Goal: Navigation & Orientation: Find specific page/section

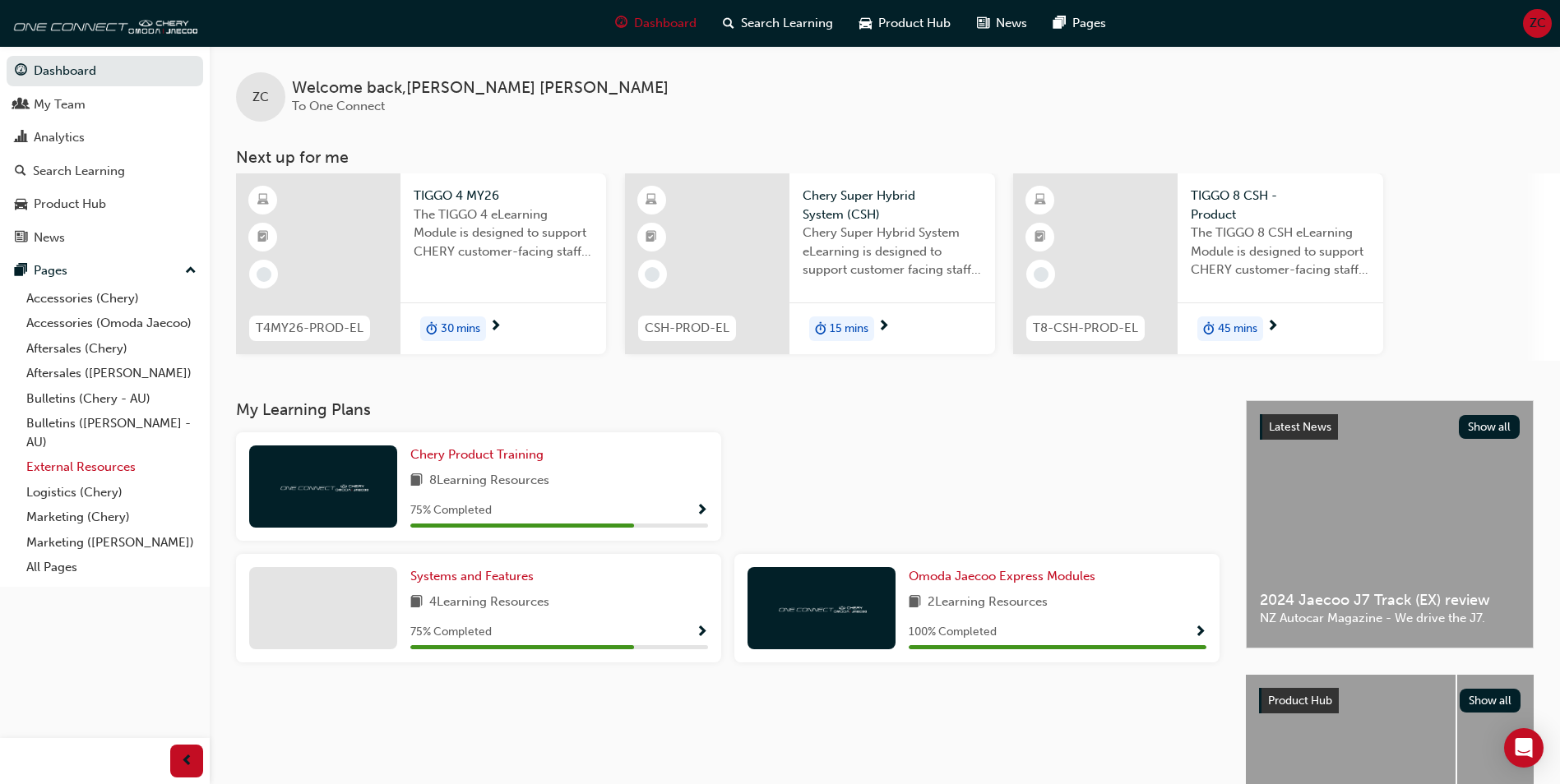
click at [110, 471] on link "External Resources" at bounding box center [111, 467] width 184 height 25
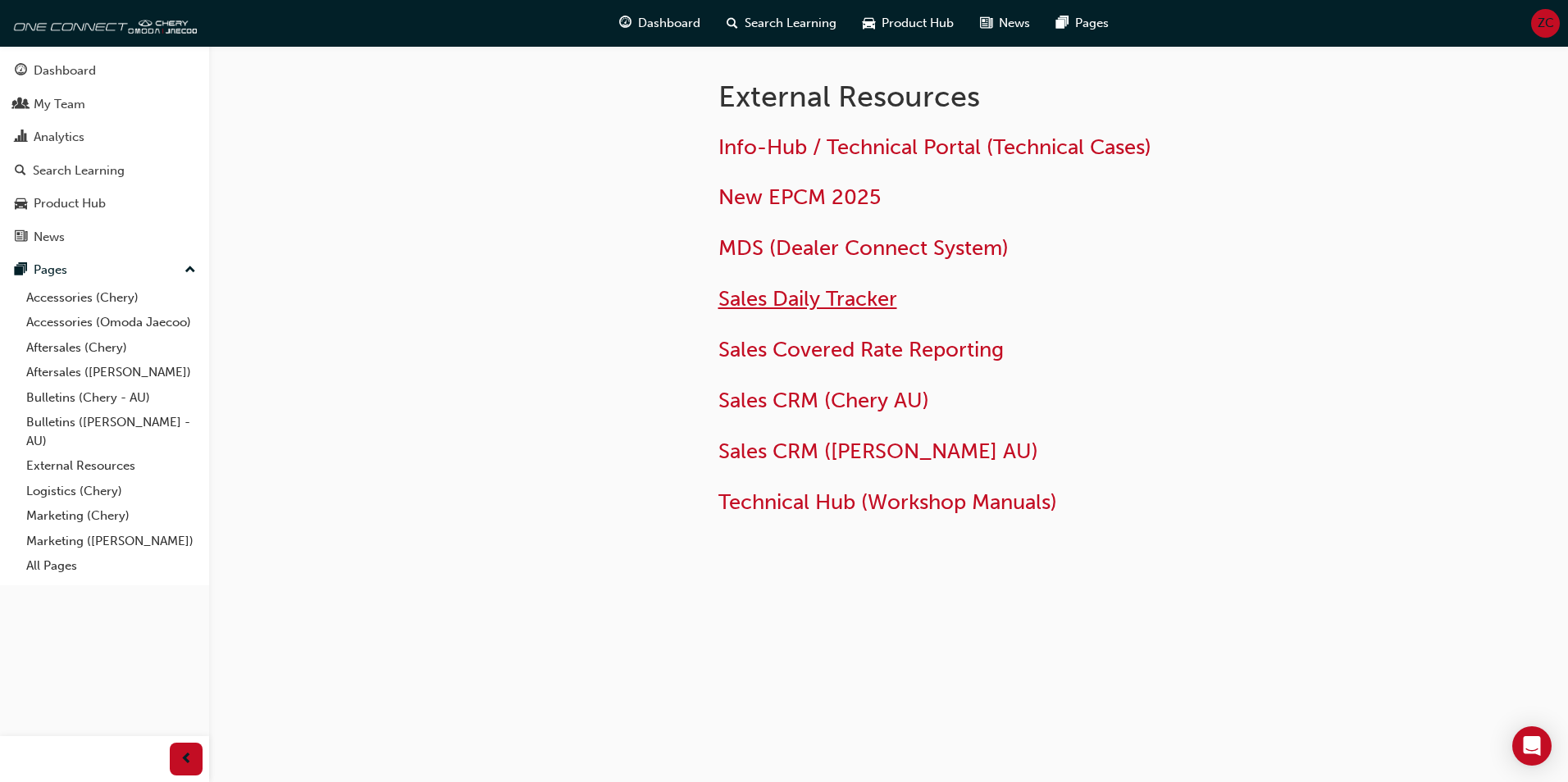
click at [775, 302] on span "Sales Daily Tracker" at bounding box center [807, 299] width 179 height 25
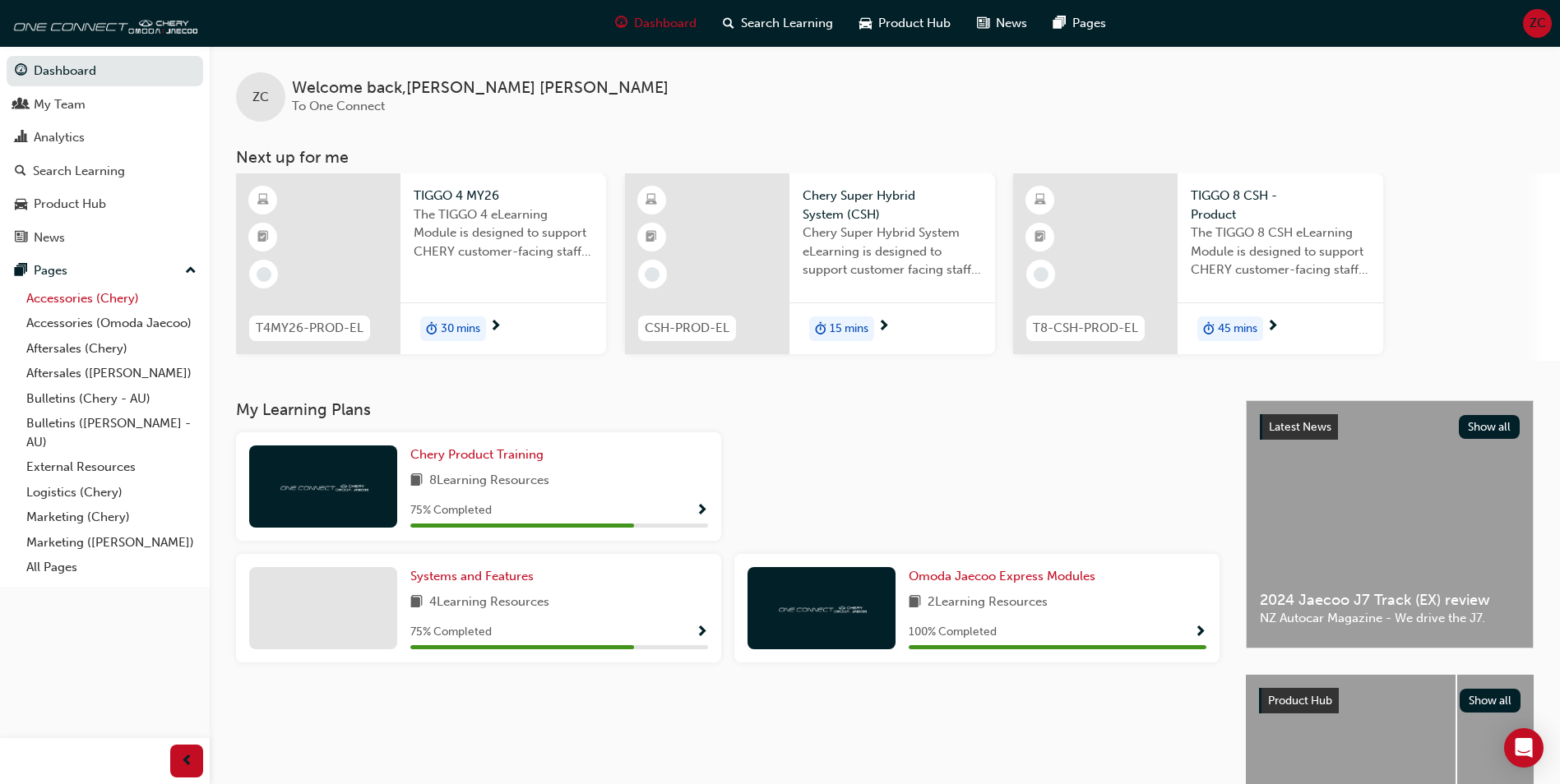
click at [65, 297] on link "Accessories (Chery)" at bounding box center [111, 298] width 184 height 25
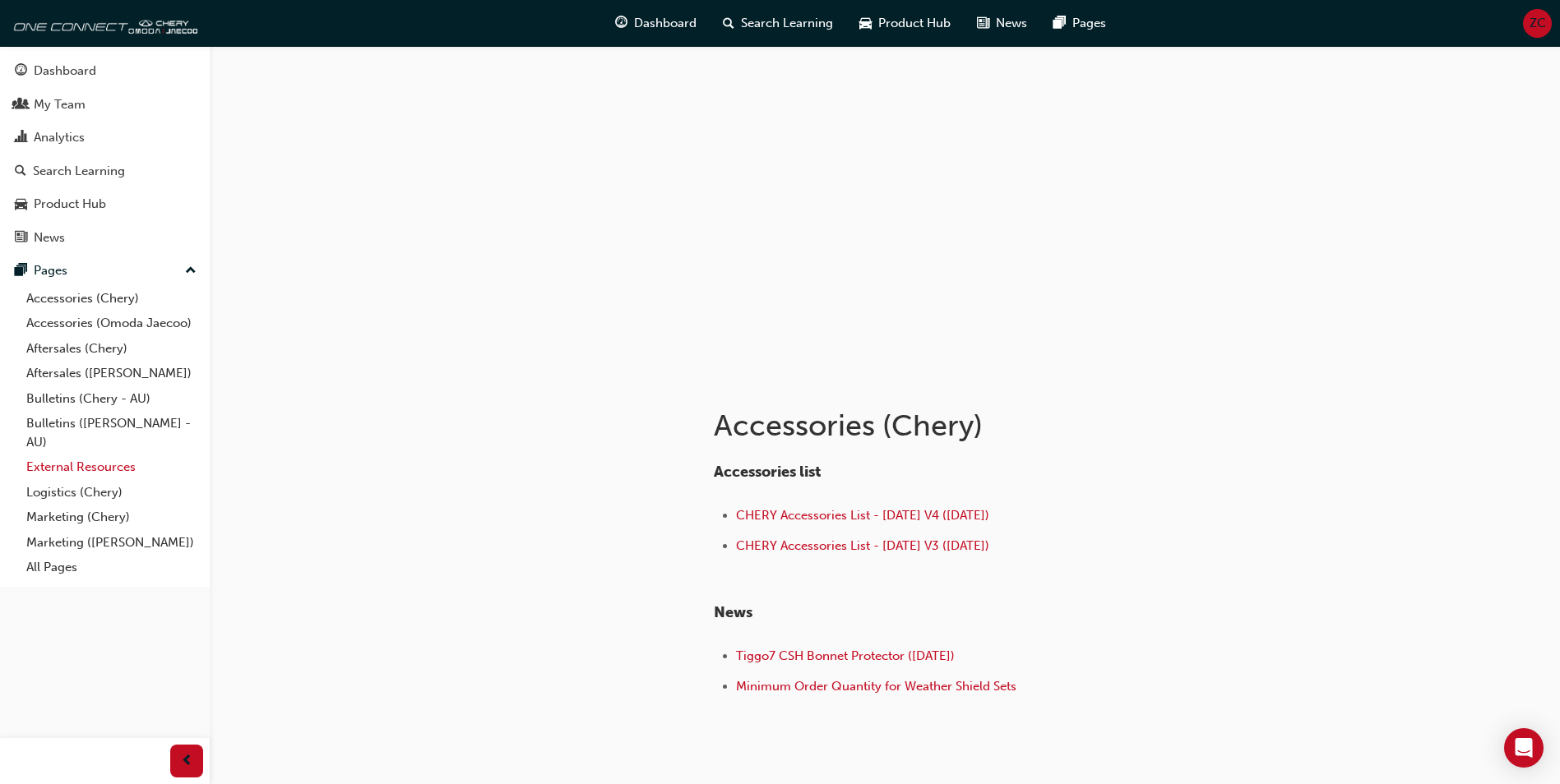
click at [111, 468] on link "External Resources" at bounding box center [111, 467] width 184 height 25
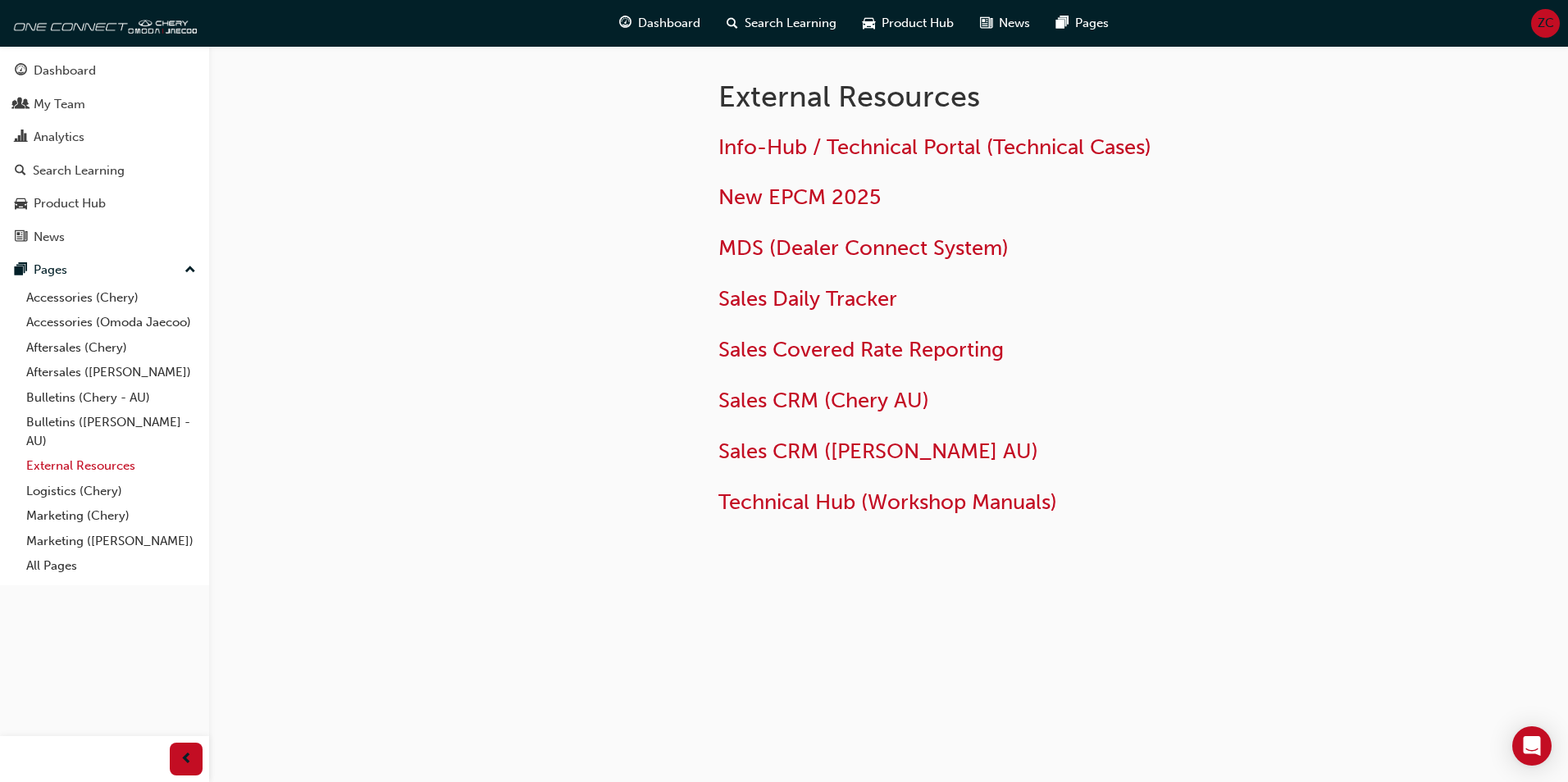
click at [102, 464] on link "External Resources" at bounding box center [111, 466] width 183 height 25
click at [54, 471] on link "External Resources" at bounding box center [111, 466] width 183 height 25
click at [139, 268] on div "Pages" at bounding box center [105, 270] width 180 height 21
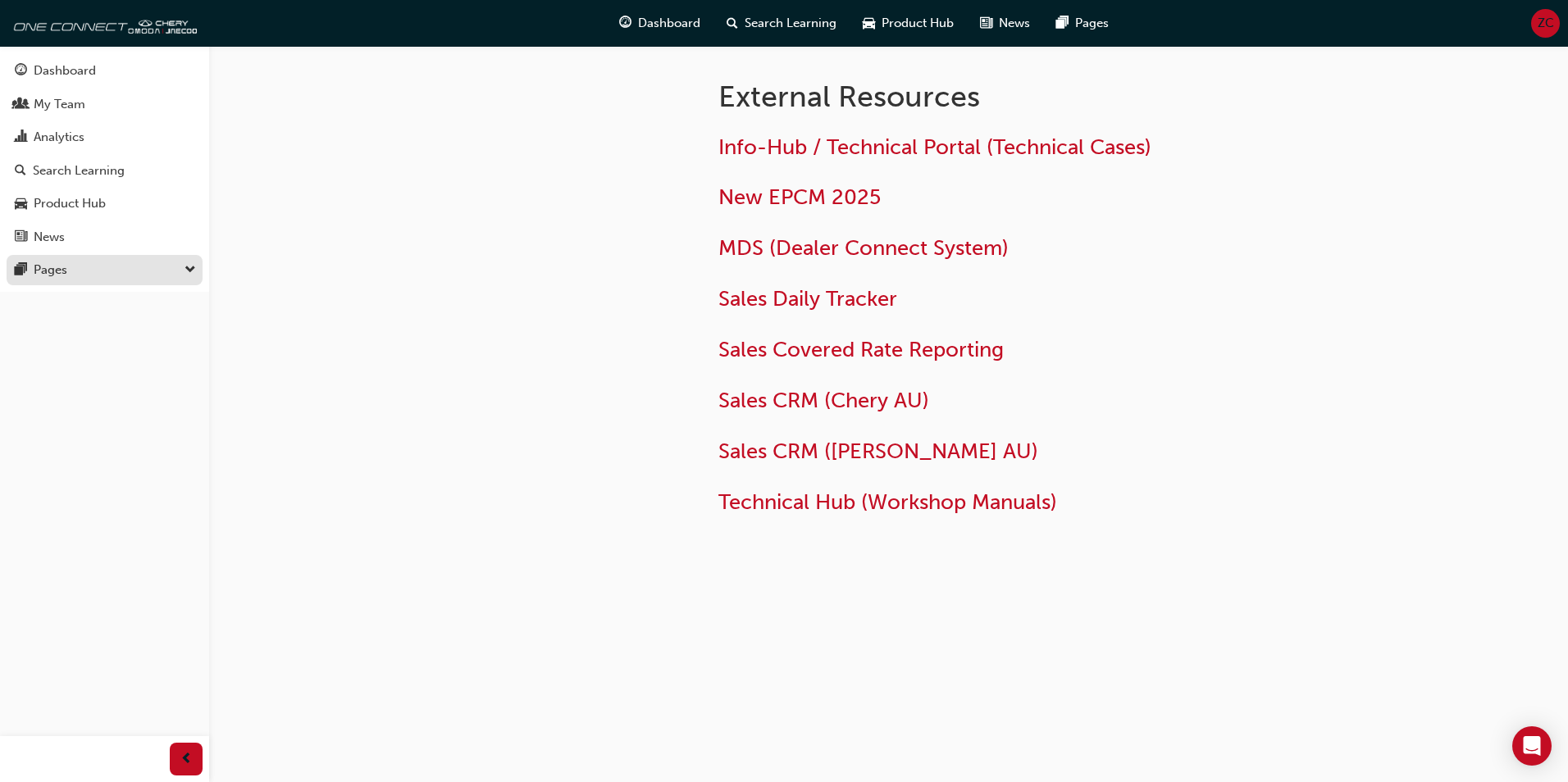
click at [139, 268] on div "Pages" at bounding box center [105, 270] width 180 height 21
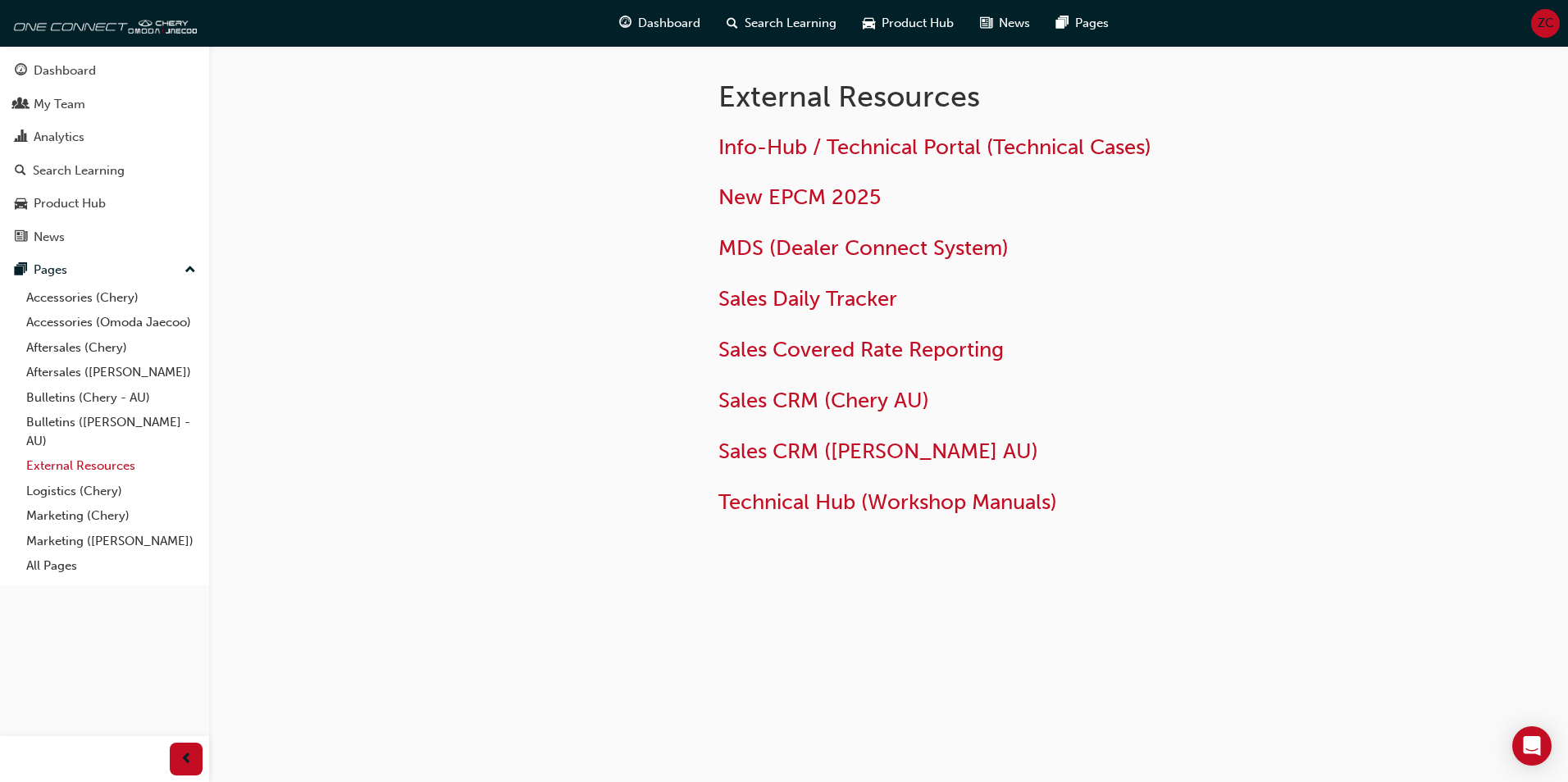
click at [105, 467] on link "External Resources" at bounding box center [111, 466] width 183 height 25
click at [830, 298] on span "Sales Daily Tracker" at bounding box center [807, 299] width 179 height 25
click at [794, 450] on span "Sales CRM ([PERSON_NAME] AU)" at bounding box center [878, 451] width 320 height 25
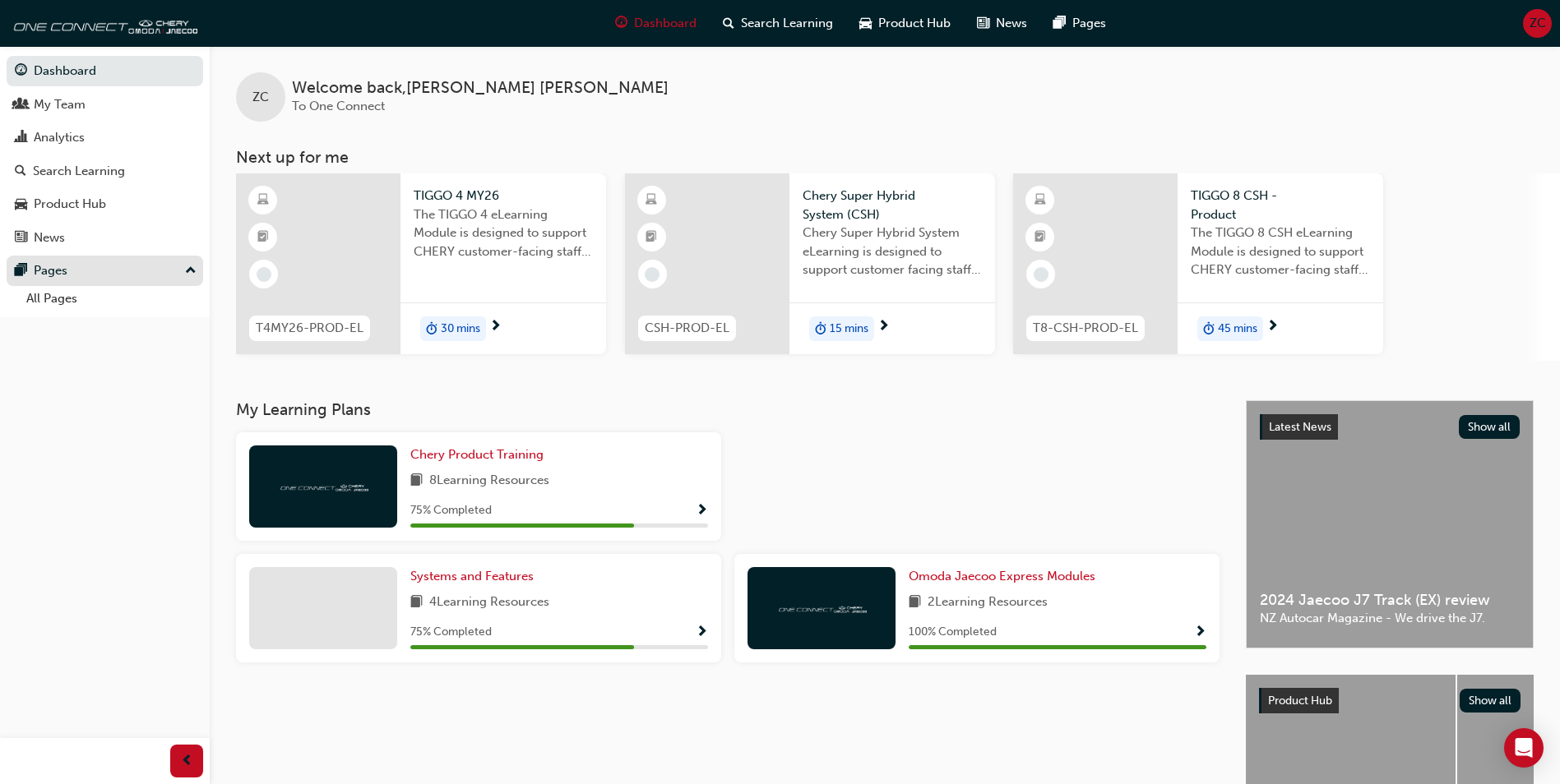
click at [65, 267] on div "Pages" at bounding box center [51, 271] width 34 height 19
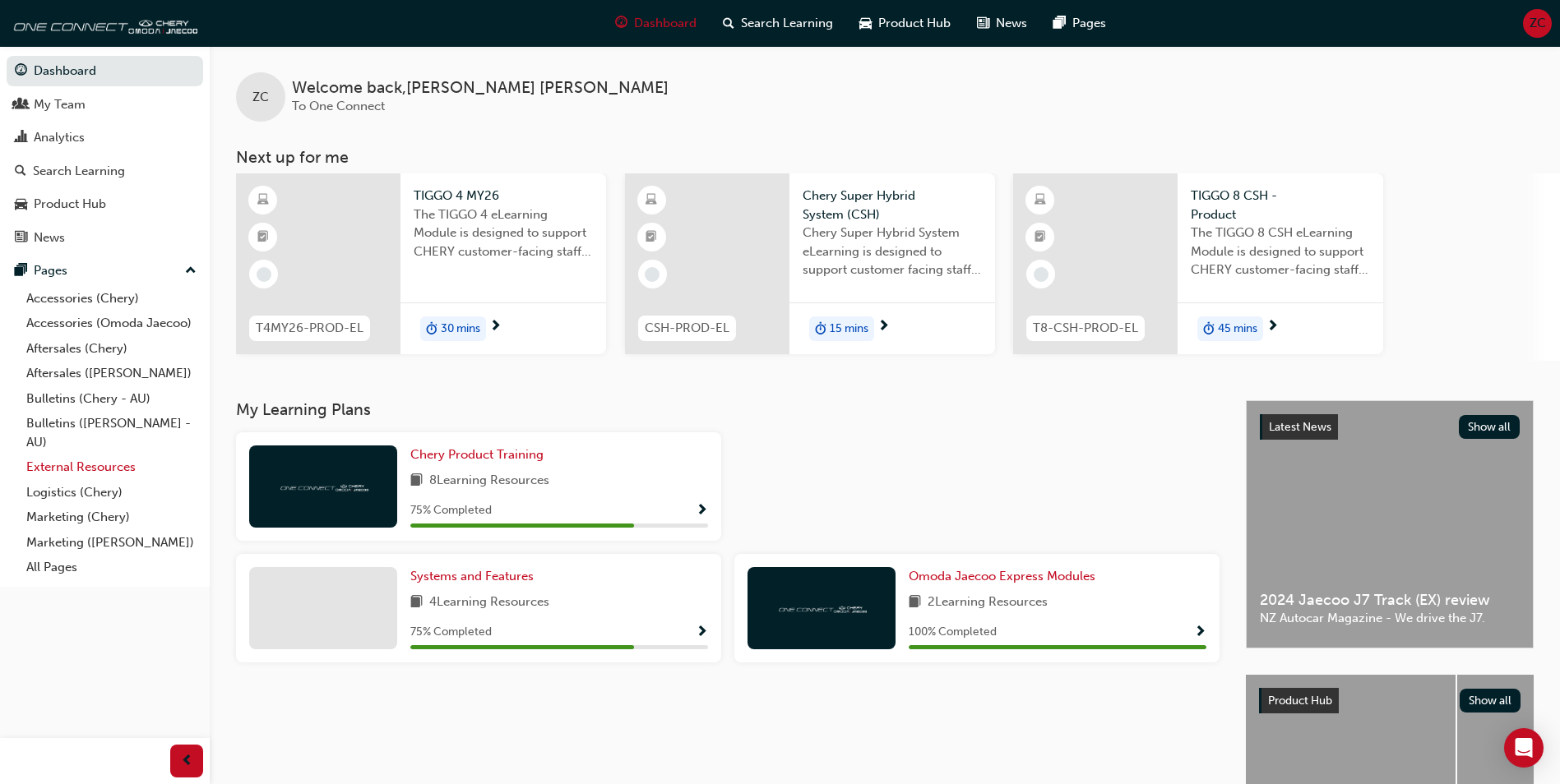
click at [107, 467] on link "External Resources" at bounding box center [111, 467] width 184 height 25
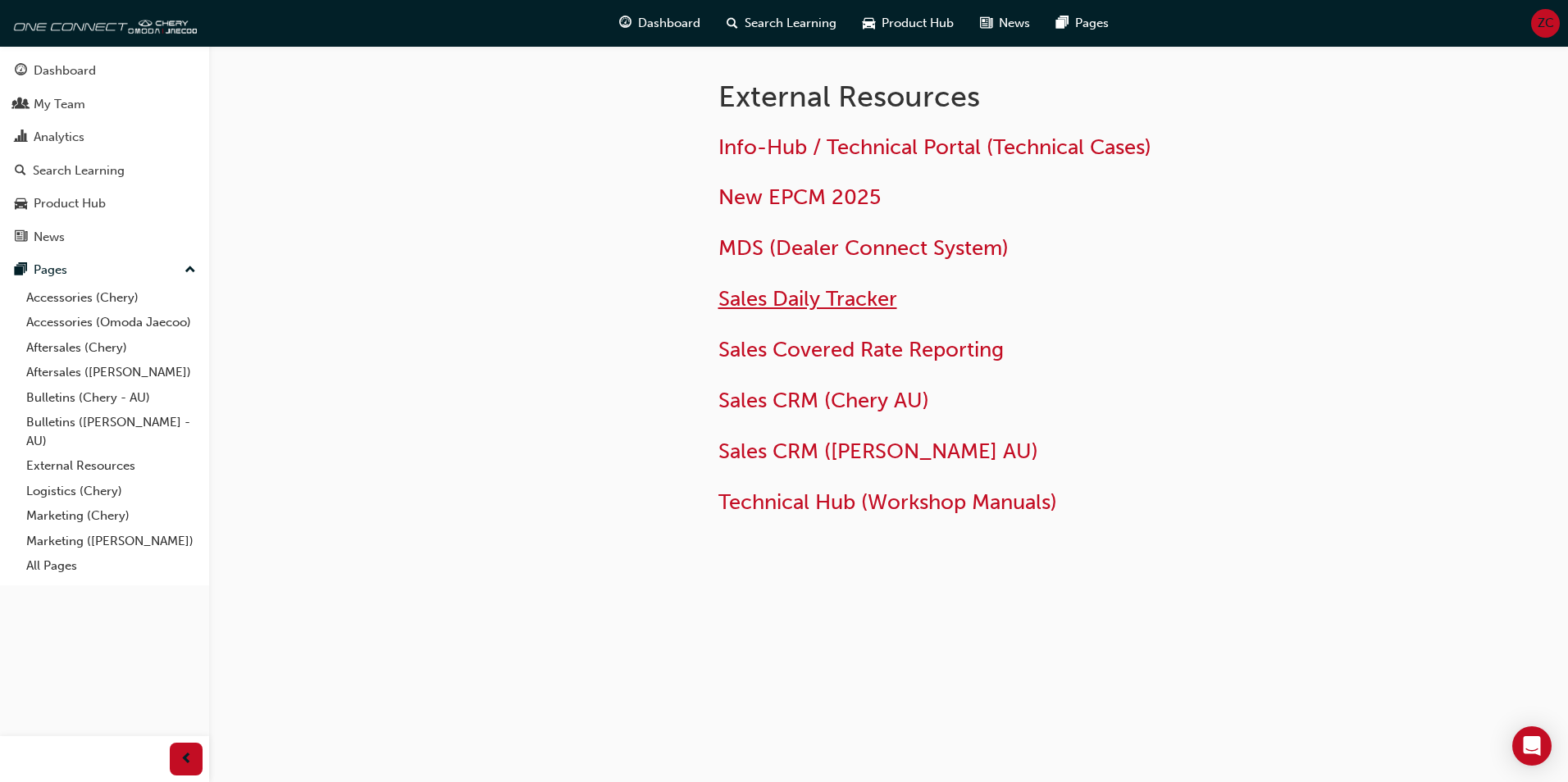
click at [804, 303] on span "Sales Daily Tracker" at bounding box center [807, 299] width 179 height 25
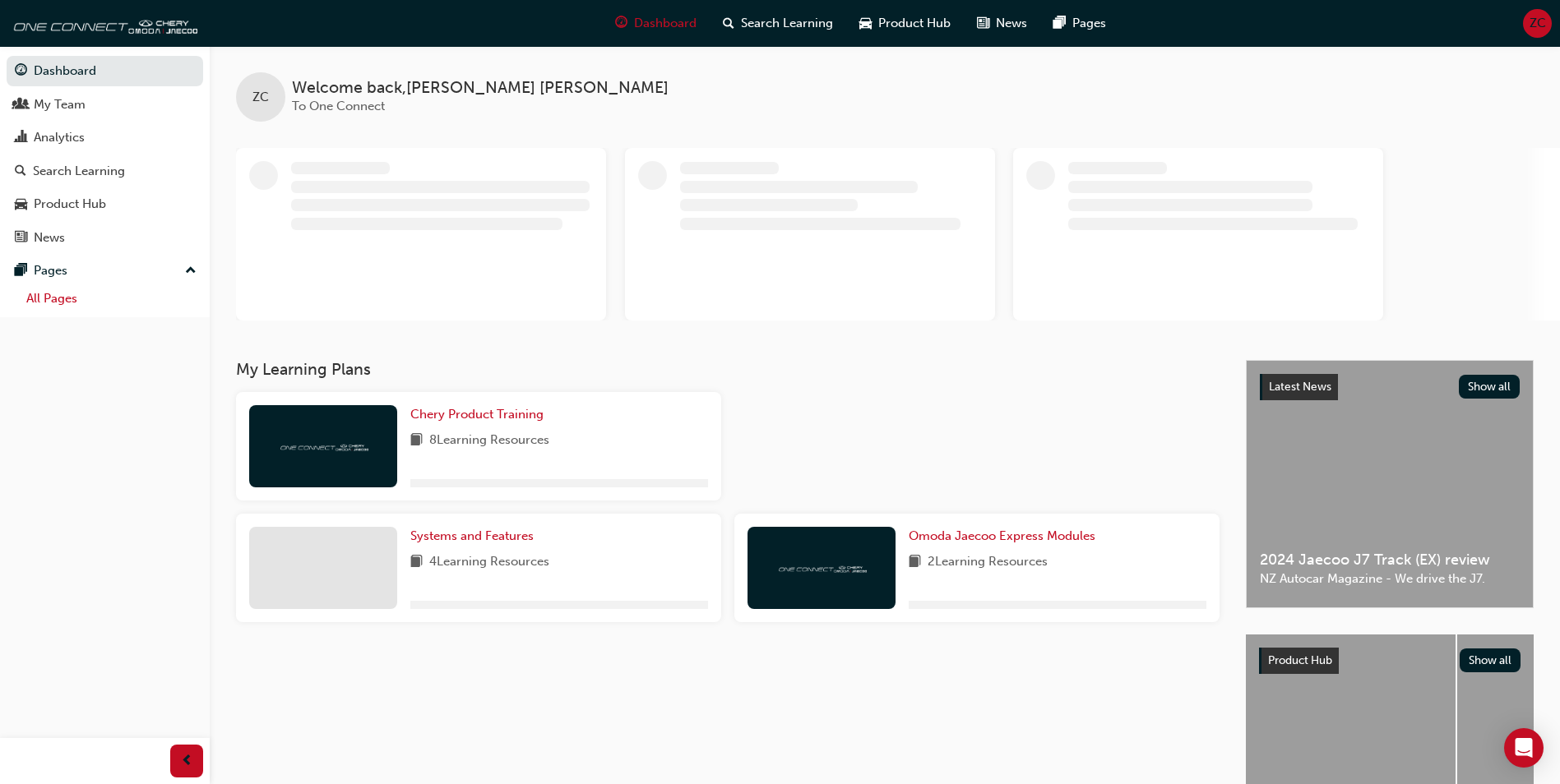
click at [53, 299] on link "All Pages" at bounding box center [111, 298] width 184 height 25
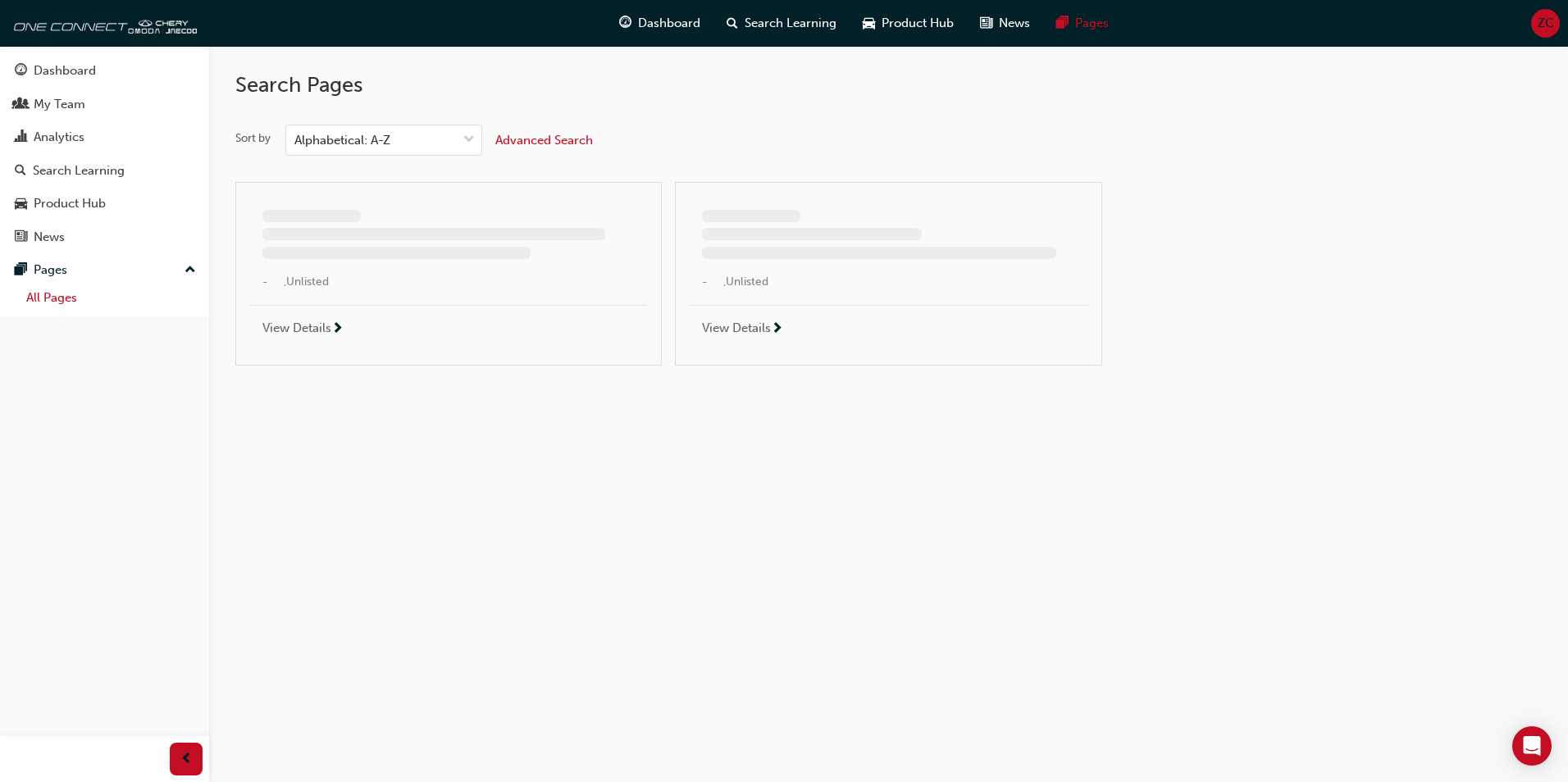
click at [30, 303] on link "All Pages" at bounding box center [111, 298] width 183 height 25
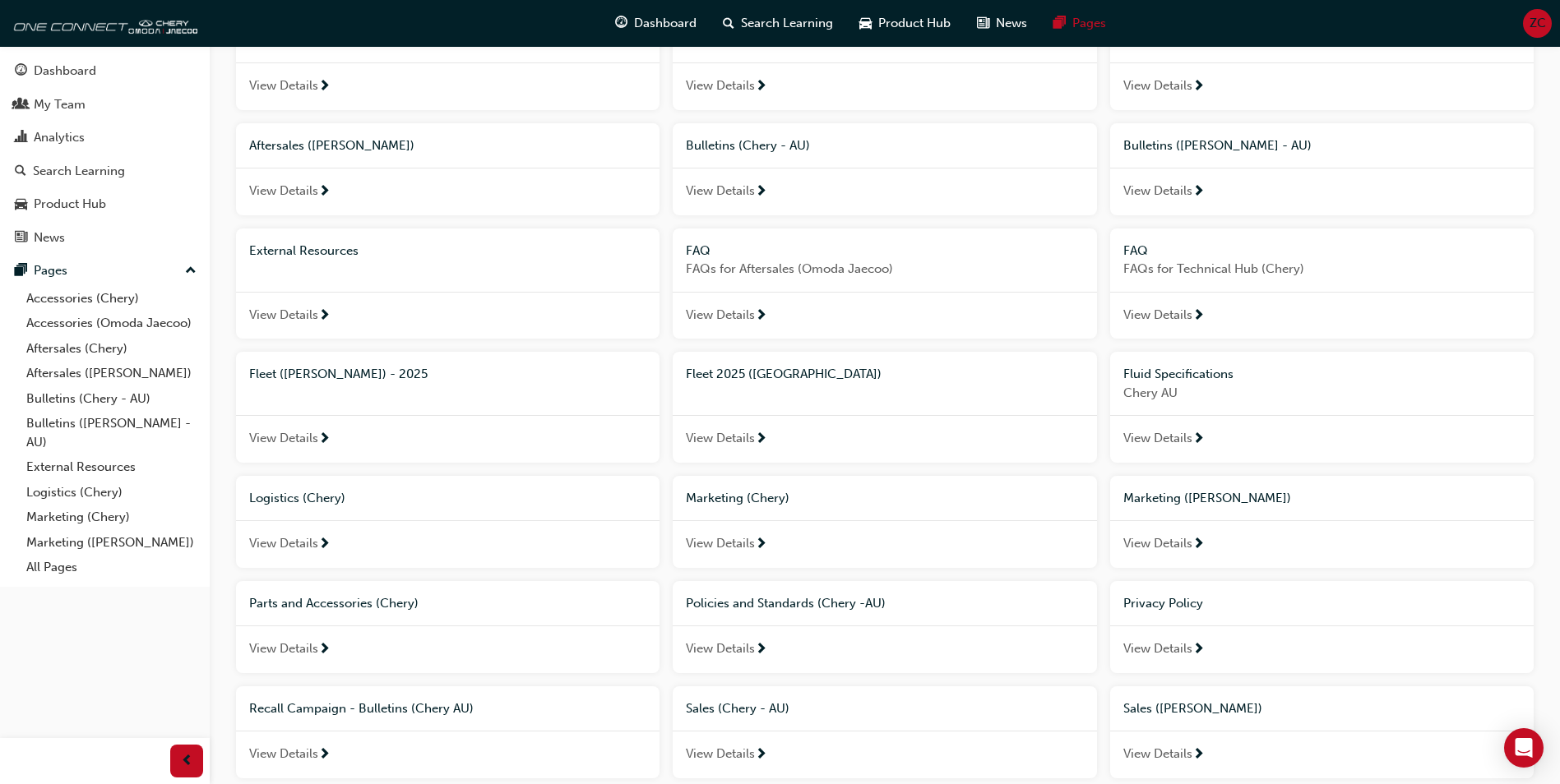
scroll to position [82, 0]
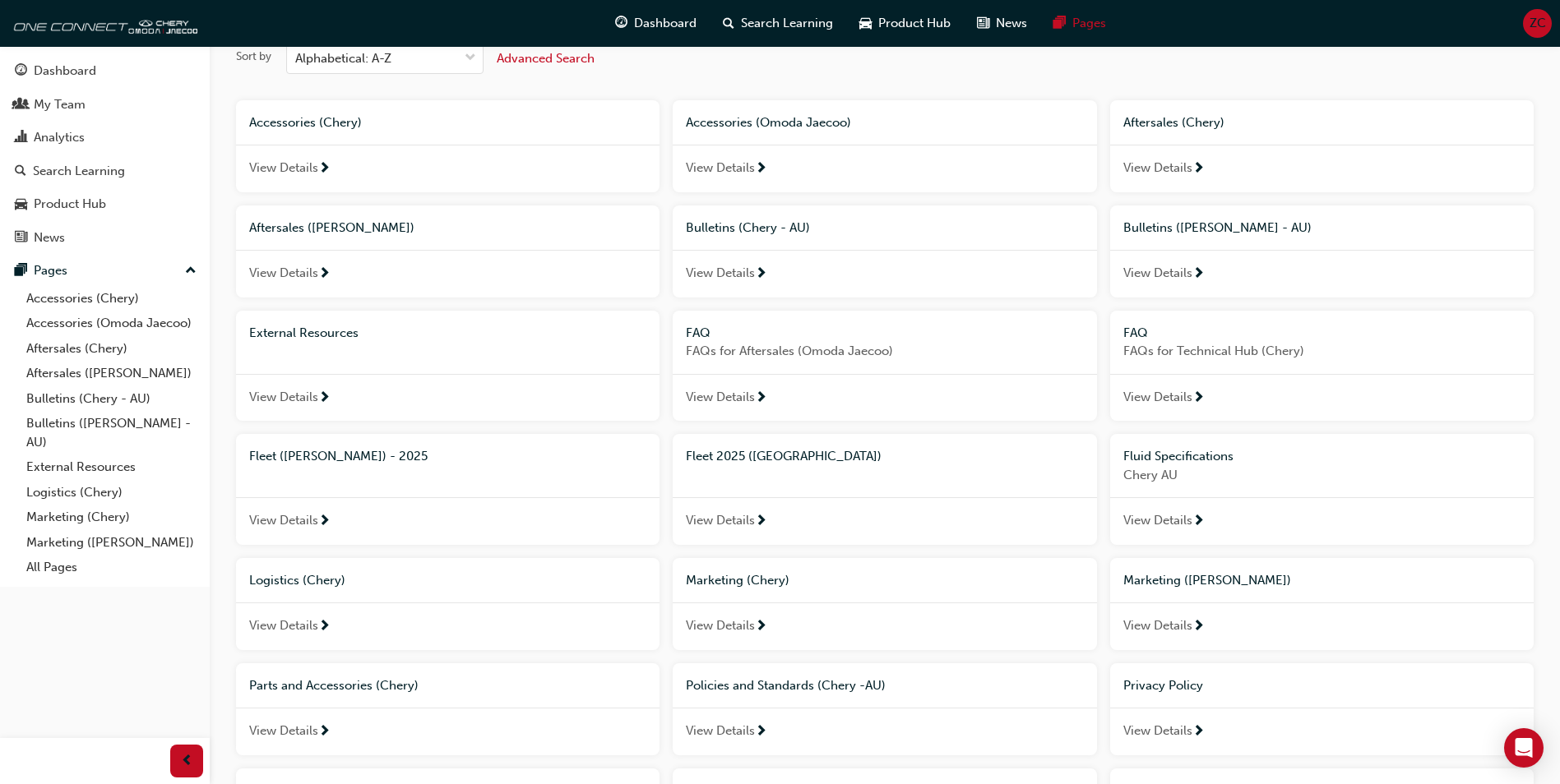
click at [342, 336] on span "External Resources" at bounding box center [304, 332] width 109 height 15
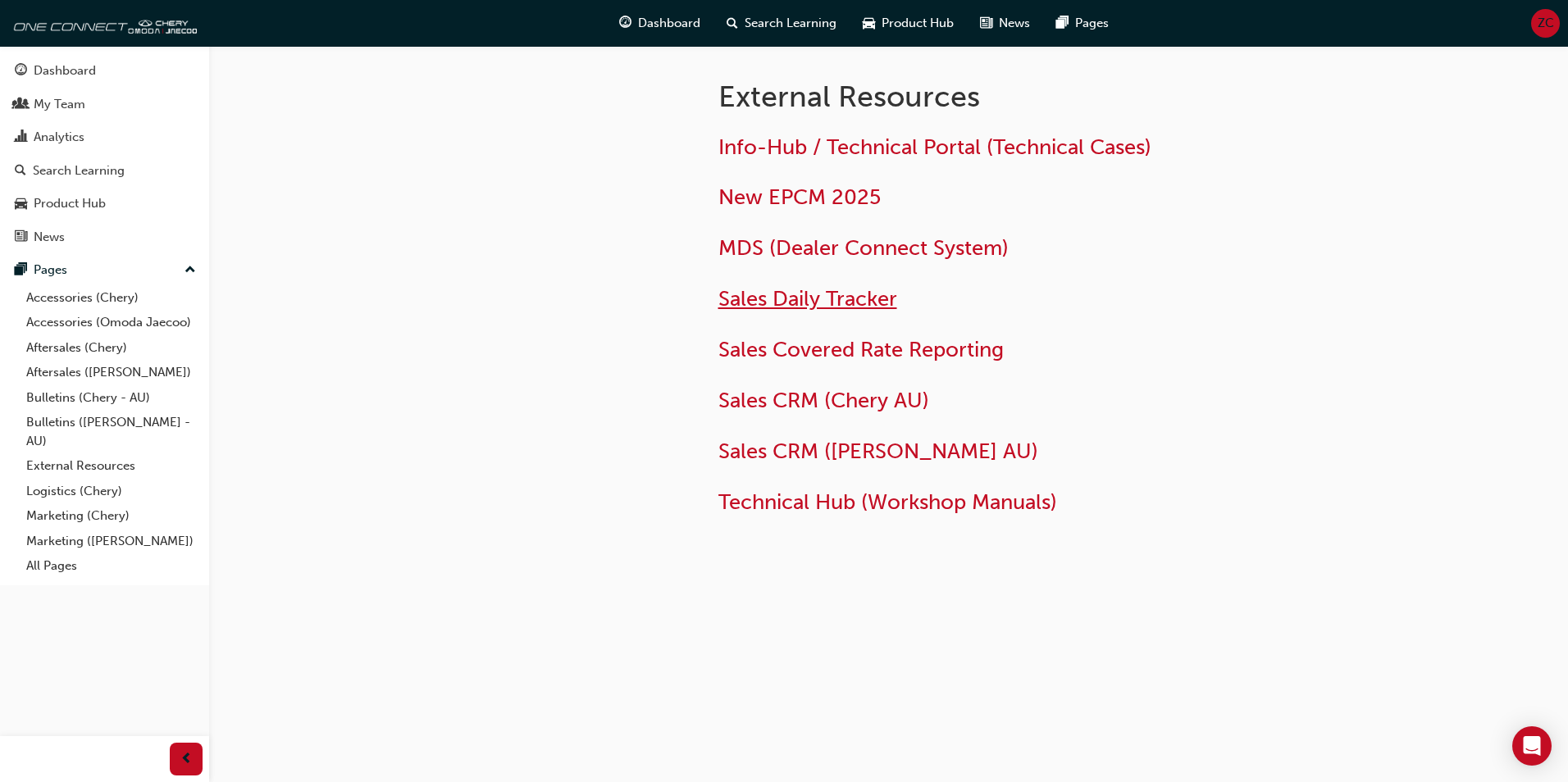
click at [847, 299] on span "Sales Daily Tracker" at bounding box center [807, 299] width 179 height 25
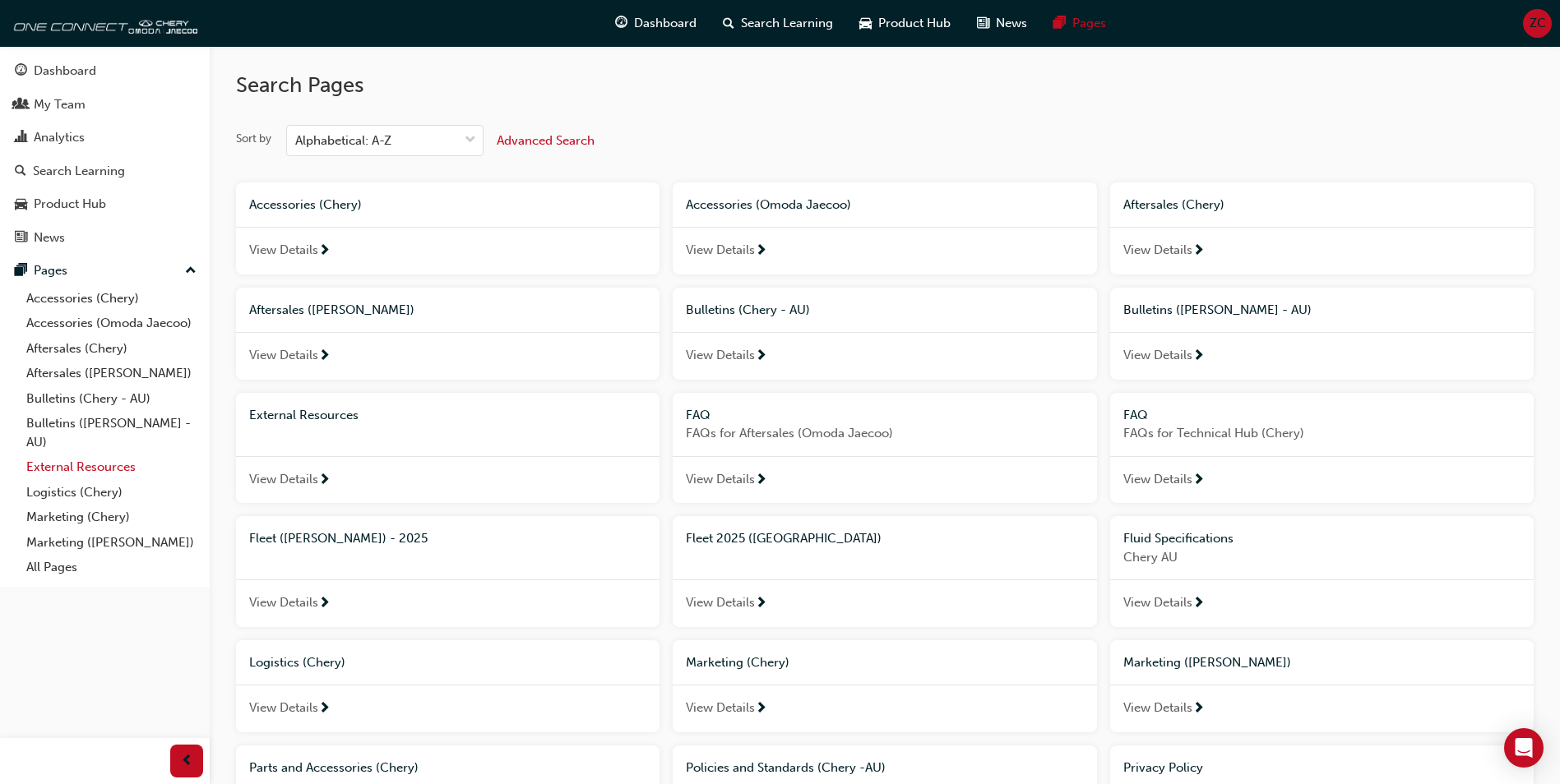
click at [134, 466] on link "External Resources" at bounding box center [111, 467] width 184 height 25
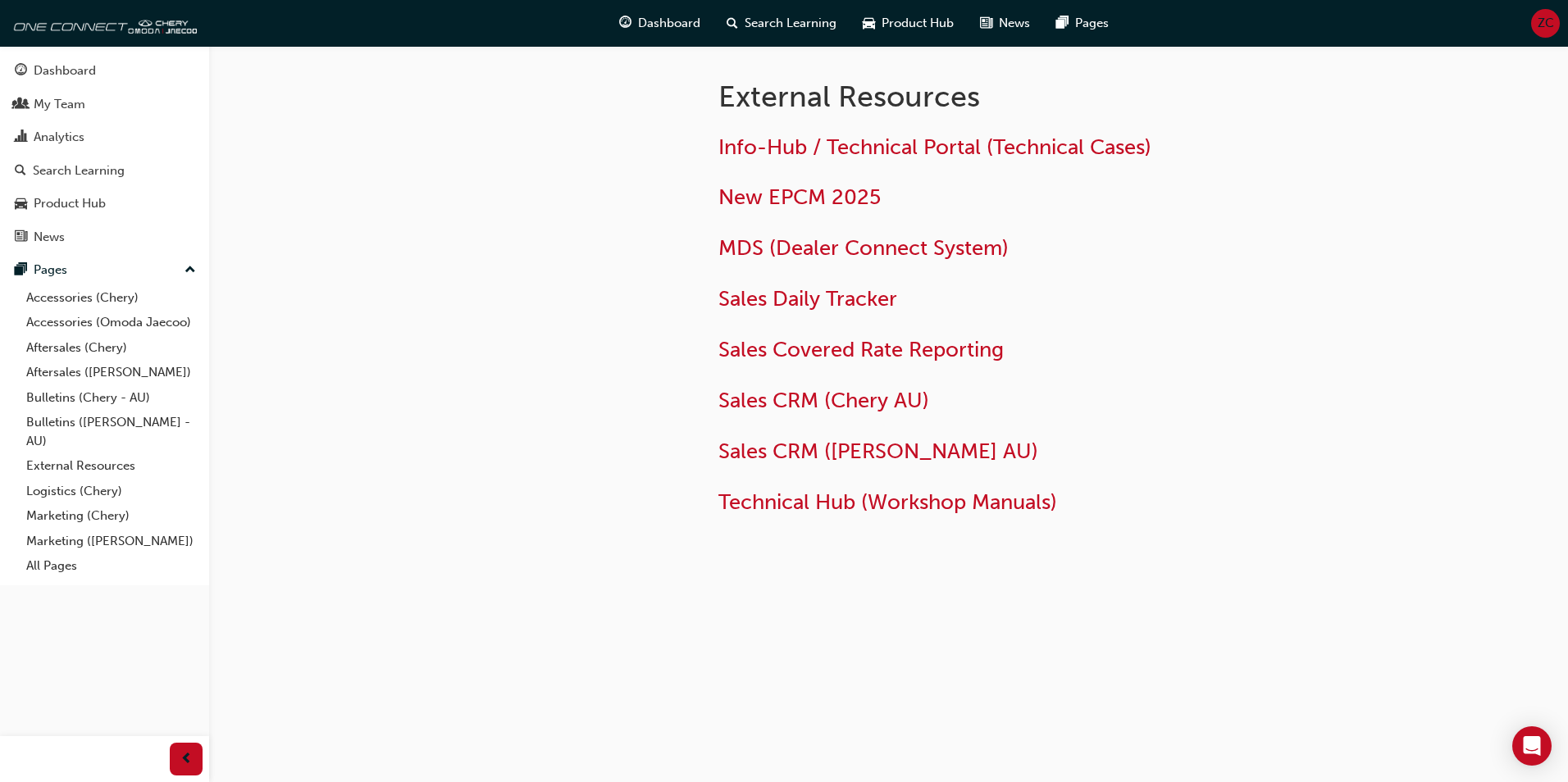
click at [1168, 453] on h2 "Sales CRM ([PERSON_NAME] AU)" at bounding box center [984, 451] width 533 height 26
click at [561, 526] on div at bounding box center [544, 319] width 295 height 547
click at [564, 500] on div at bounding box center [544, 319] width 295 height 547
click at [429, 259] on div at bounding box center [544, 319] width 295 height 547
